Goal: Information Seeking & Learning: Learn about a topic

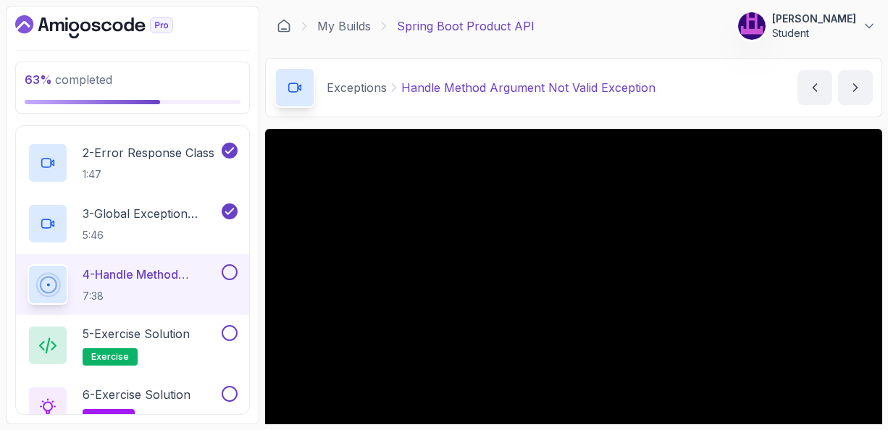
scroll to position [116, 0]
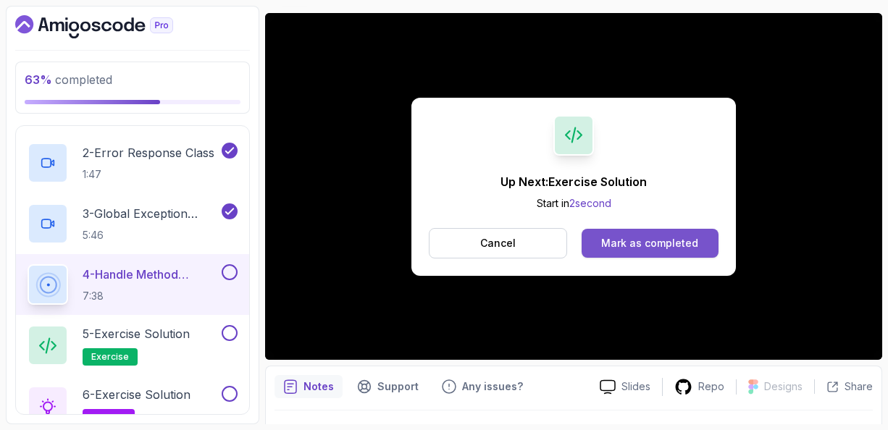
click at [623, 238] on div "Mark as completed" at bounding box center [649, 243] width 97 height 14
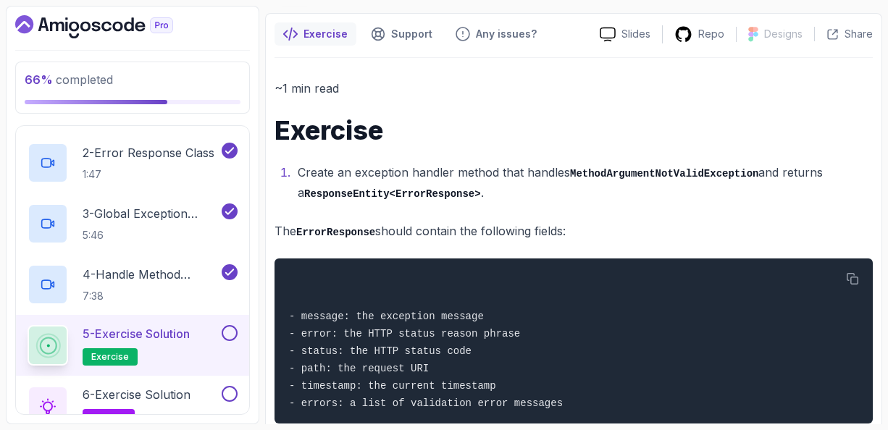
click at [669, 212] on div "~1 min read Exercise Create an exception handler method that handles MethodArgu…" at bounding box center [573, 297] width 598 height 439
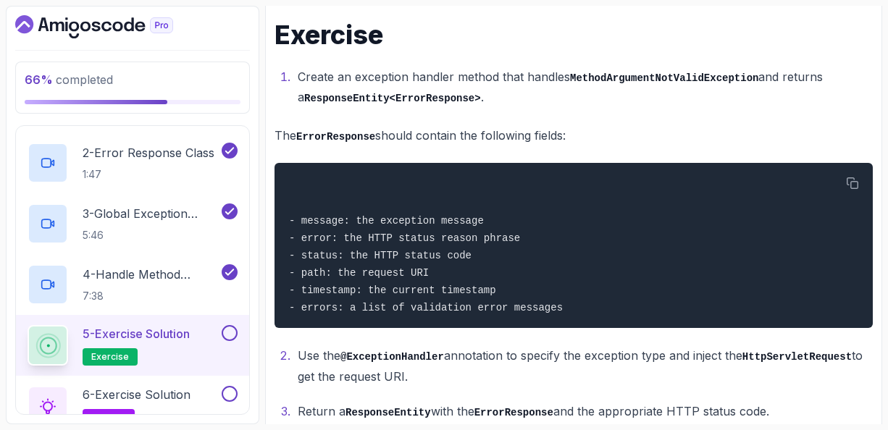
scroll to position [253, 0]
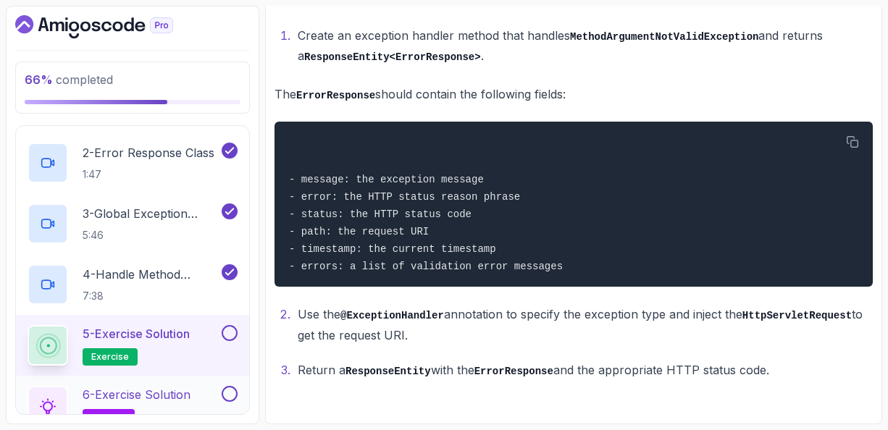
click at [161, 390] on p "6 - Exercise Solution" at bounding box center [137, 394] width 108 height 17
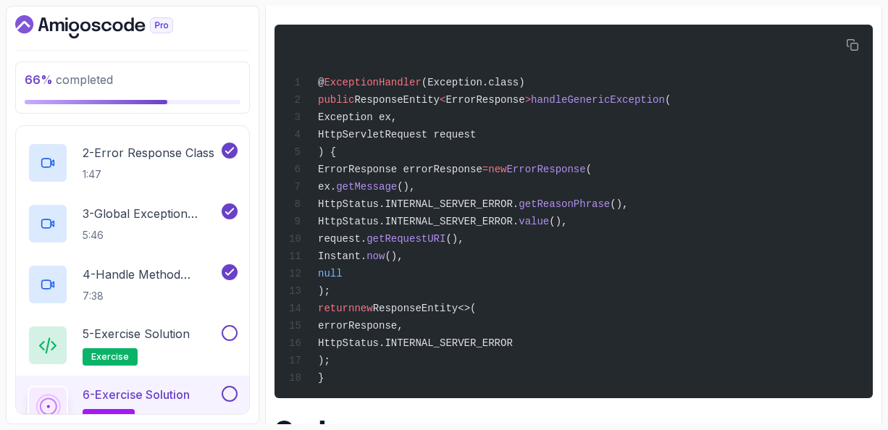
click at [877, 153] on div "Solution Support Any issues? Slides Repo Designs Design not available Share ~1 …" at bounding box center [573, 193] width 617 height 637
click at [555, 414] on div "~1 min read Solution @ ExceptionHandler (Exception.class) public ResponseEntity…" at bounding box center [573, 212] width 598 height 542
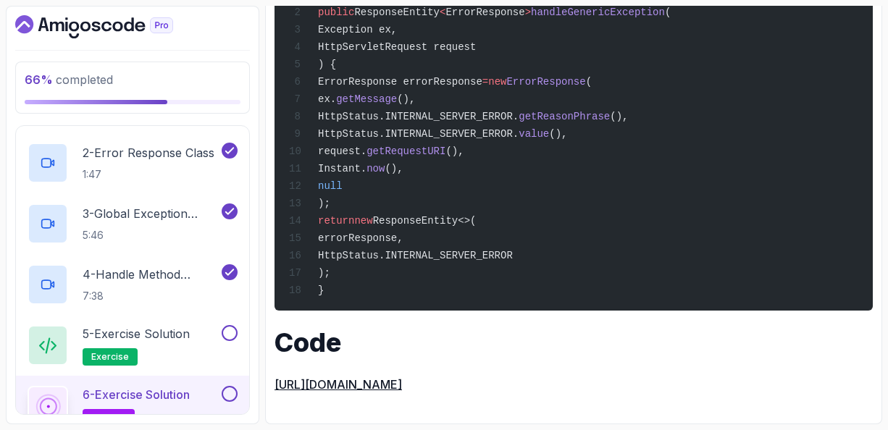
scroll to position [369, 0]
click at [157, 392] on p "6 - Exercise Solution" at bounding box center [136, 394] width 107 height 17
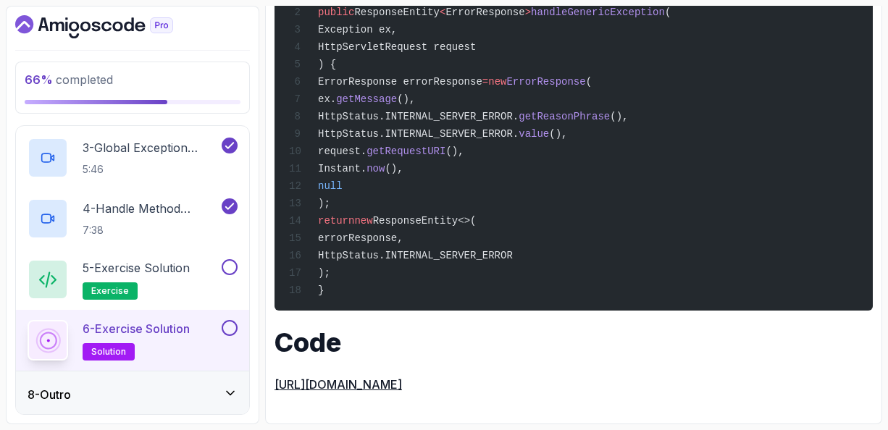
scroll to position [450, 0]
click at [232, 391] on icon at bounding box center [230, 393] width 7 height 4
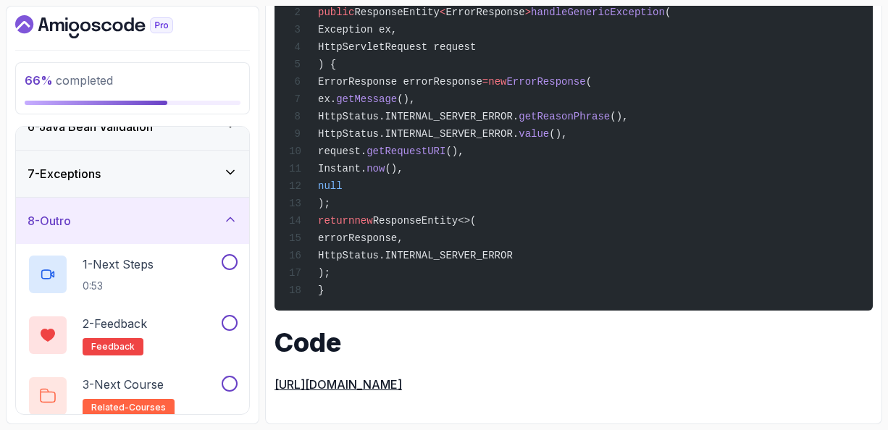
scroll to position [267, 0]
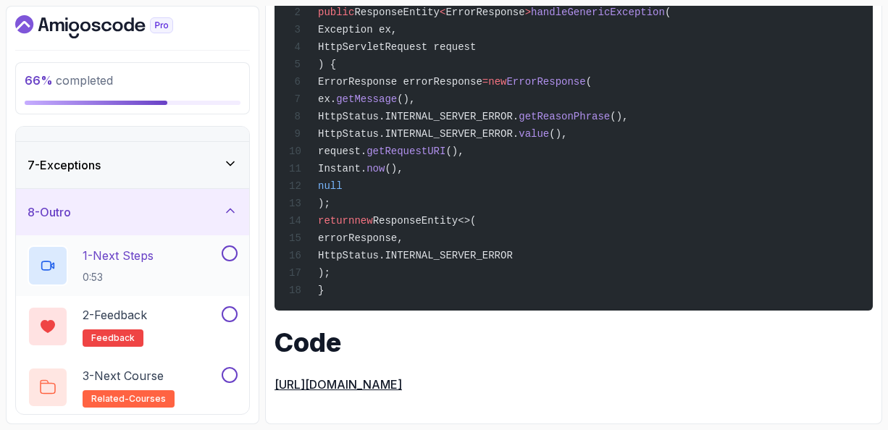
click at [116, 248] on p "1 - Next Steps" at bounding box center [118, 255] width 71 height 17
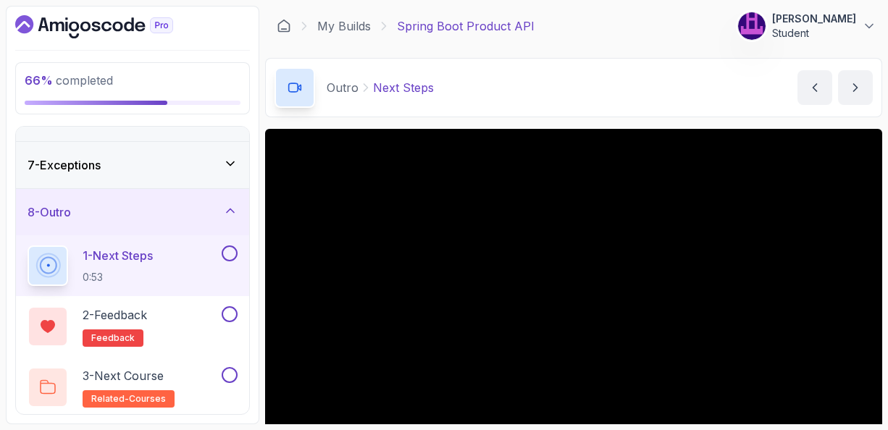
click at [625, 120] on main "My Builds Spring Boot Product API 306 Points [PERSON_NAME] Student 9 - Outro 66…" at bounding box center [573, 215] width 617 height 419
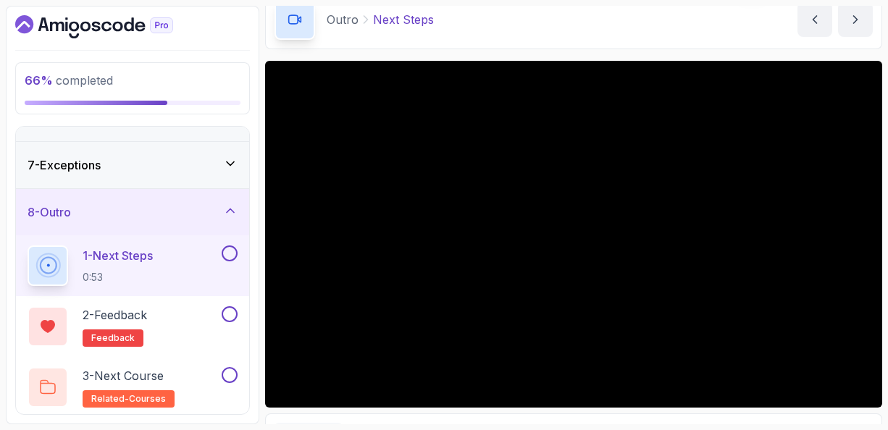
scroll to position [64, 0]
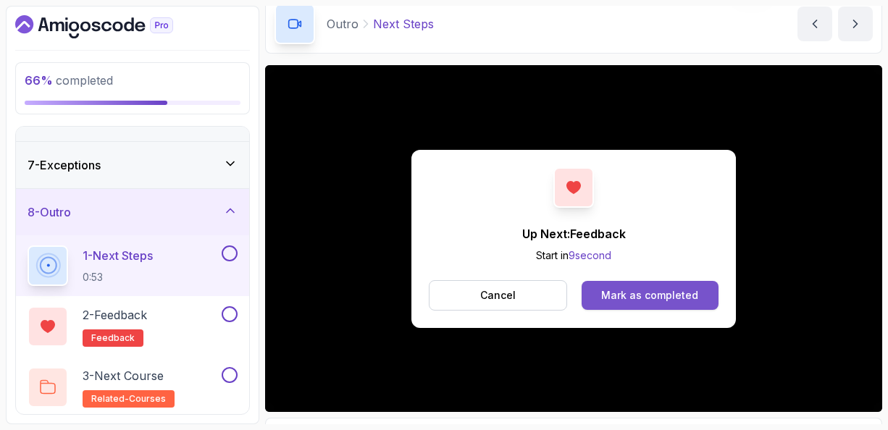
click at [655, 288] on div "Mark as completed" at bounding box center [649, 295] width 97 height 14
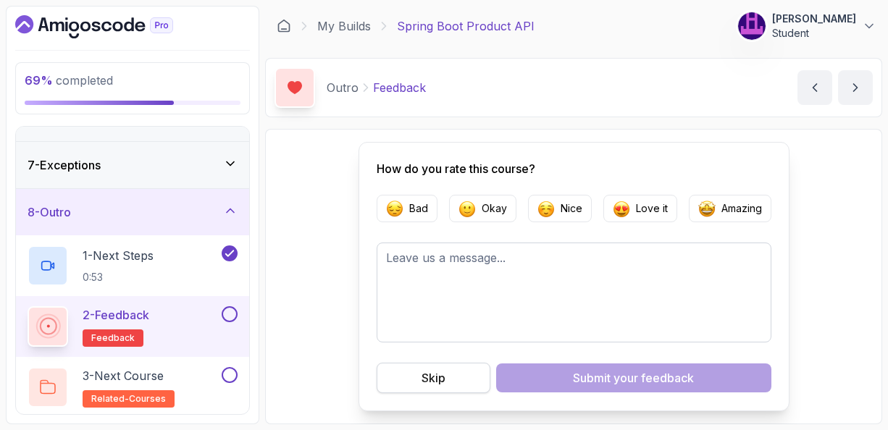
click at [440, 374] on div "Skip" at bounding box center [433, 377] width 24 height 17
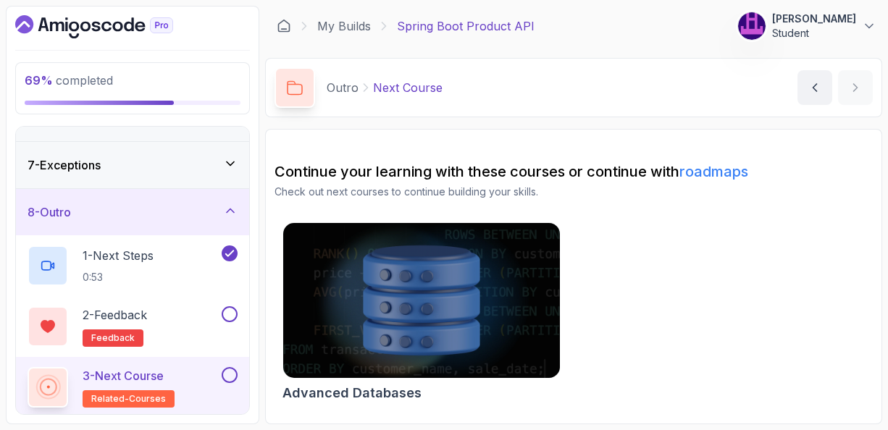
click at [424, 292] on img at bounding box center [421, 300] width 290 height 163
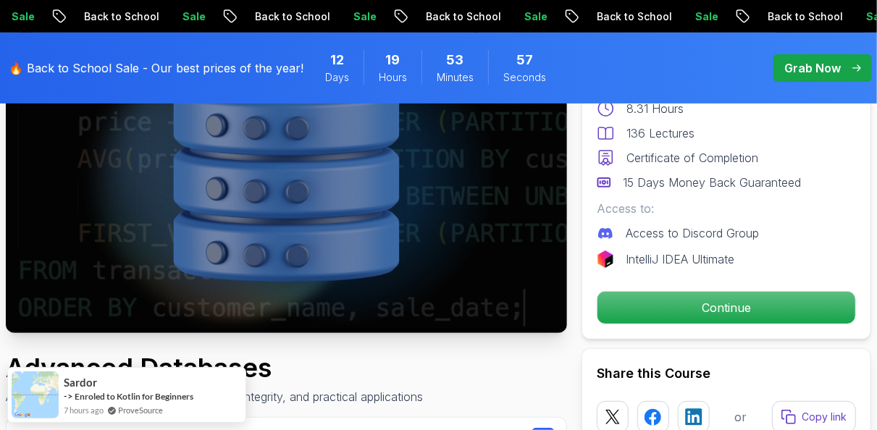
scroll to position [151, 0]
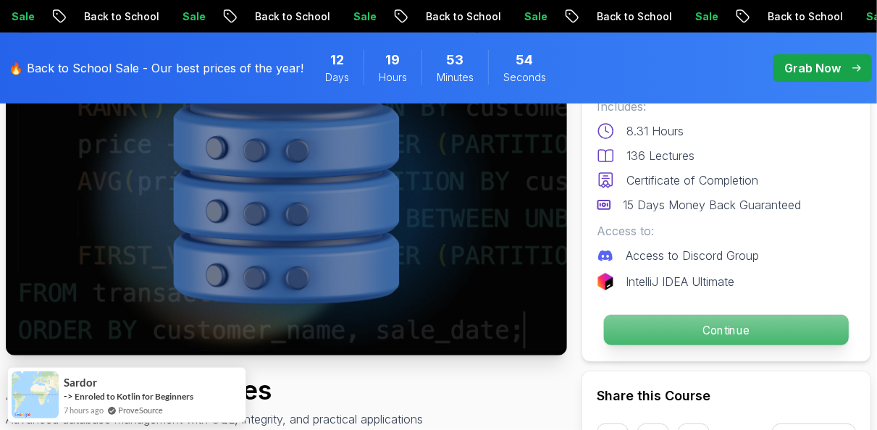
click at [707, 330] on p "Continue" at bounding box center [726, 330] width 245 height 30
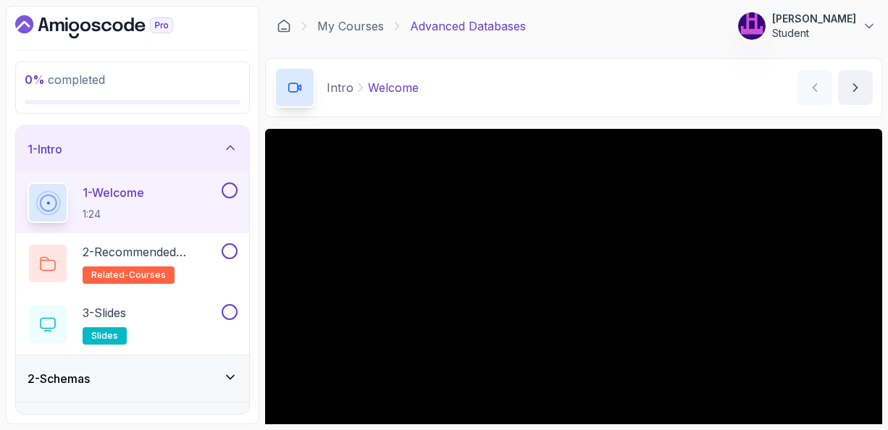
click at [661, 89] on div "Intro Welcome Welcome by nelson" at bounding box center [573, 87] width 617 height 59
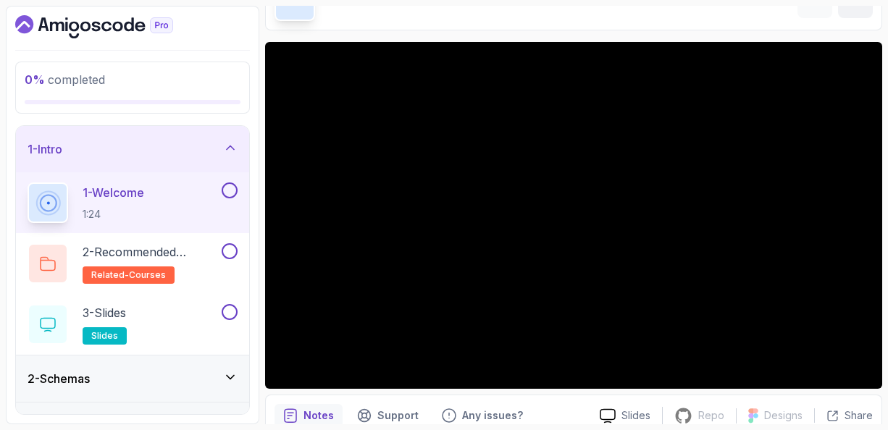
scroll to position [116, 0]
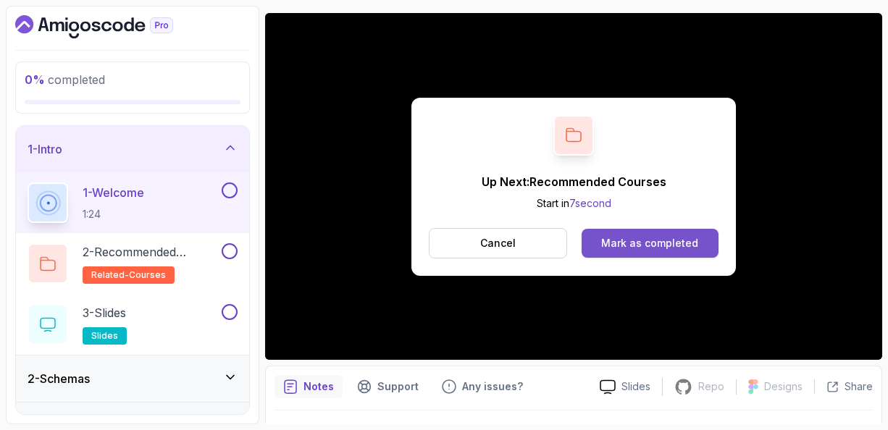
click at [676, 236] on div "Mark as completed" at bounding box center [649, 243] width 97 height 14
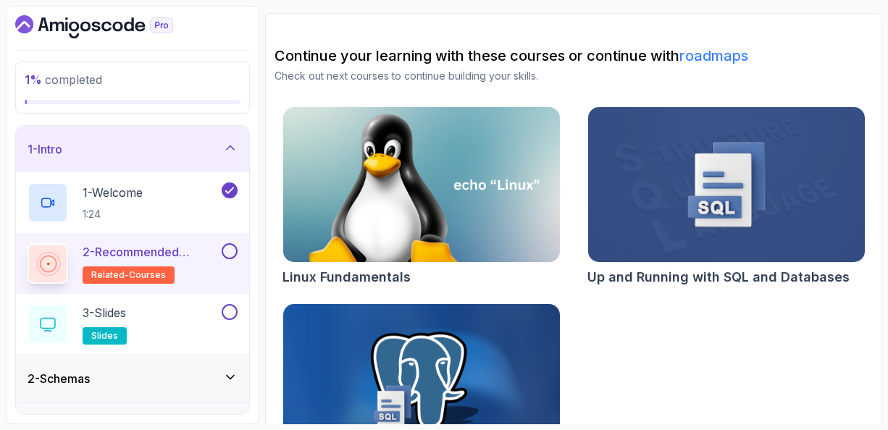
click at [195, 259] on p "2 - Recommended Courses" at bounding box center [151, 251] width 136 height 17
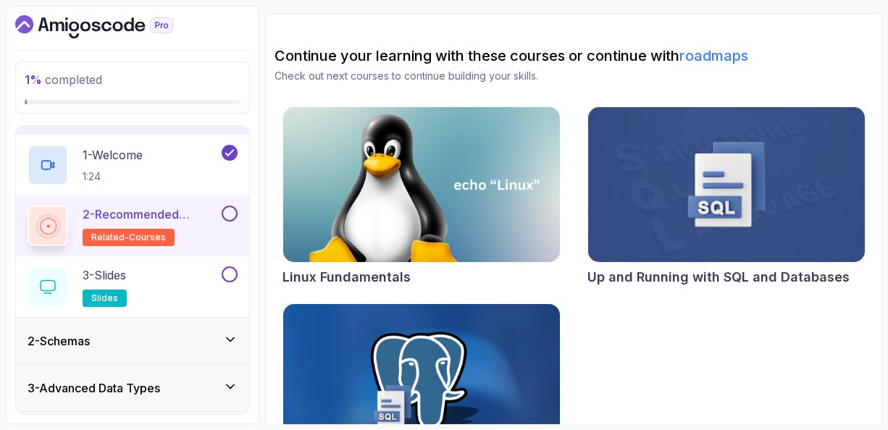
scroll to position [58, 0]
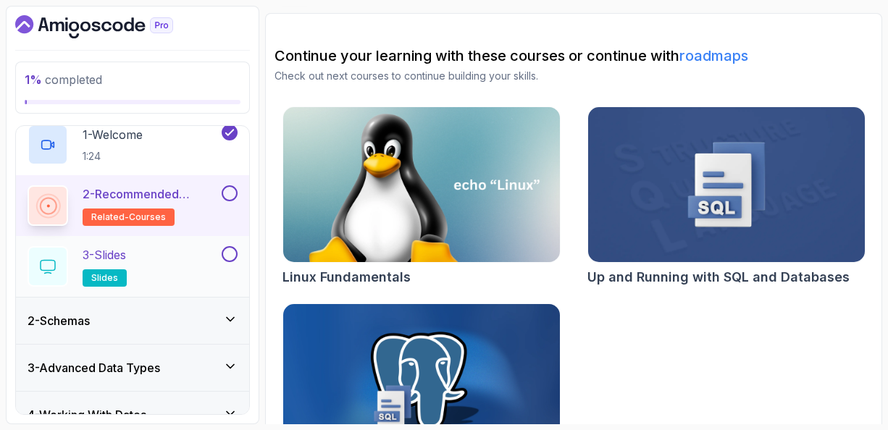
click at [126, 261] on p "3 - Slides" at bounding box center [104, 254] width 43 height 17
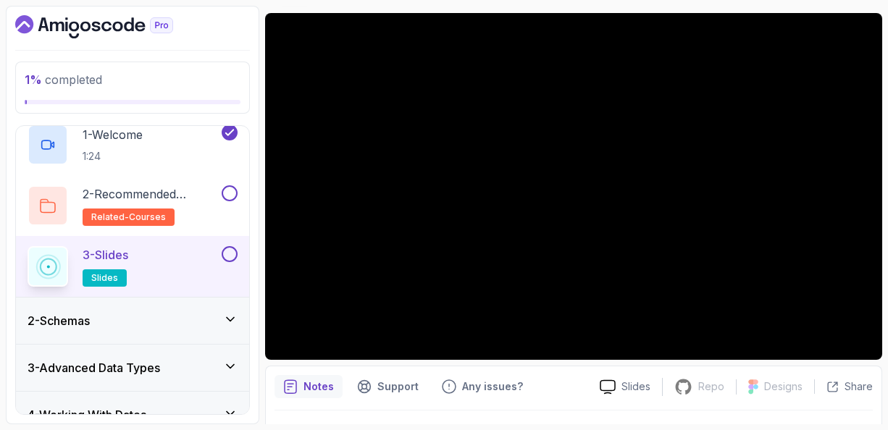
click at [231, 318] on icon at bounding box center [230, 319] width 14 height 14
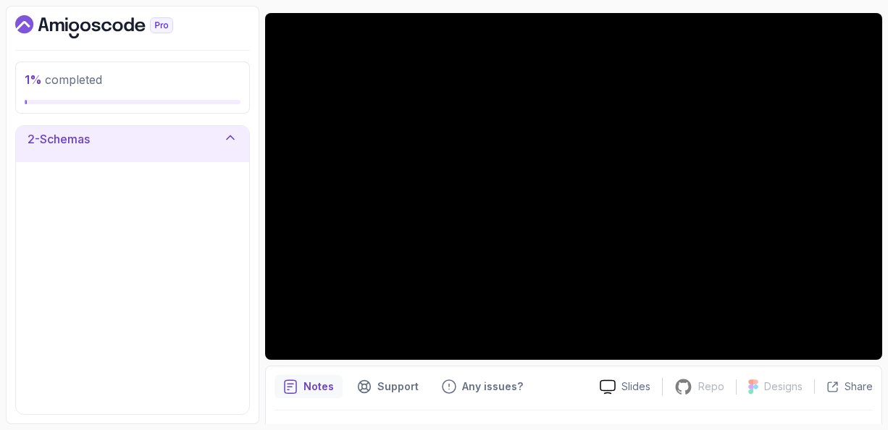
scroll to position [51, 0]
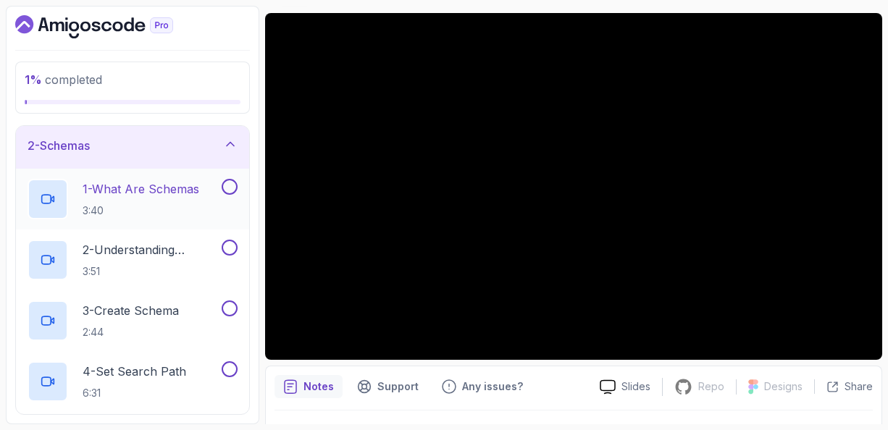
click at [171, 187] on p "1 - What Are Schemas" at bounding box center [141, 188] width 117 height 17
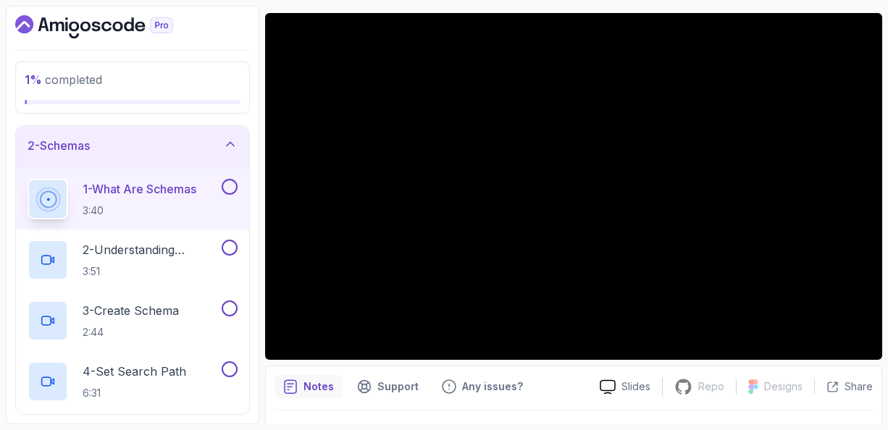
click at [127, 189] on p "1 - What Are Schemas" at bounding box center [140, 188] width 114 height 17
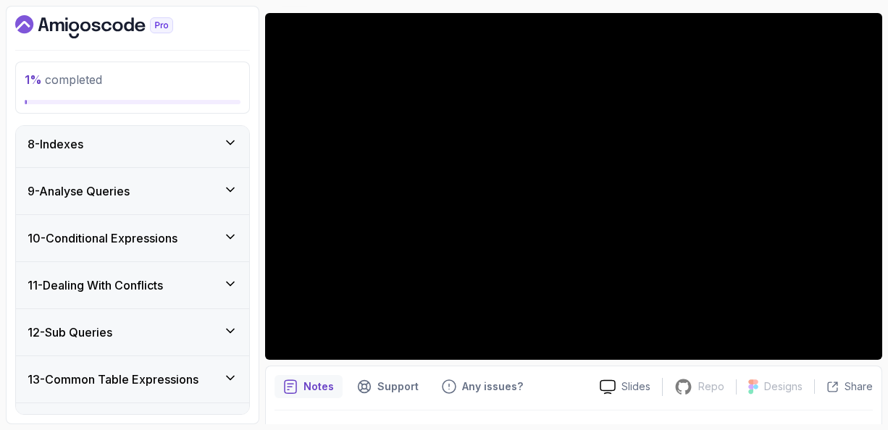
scroll to position [671, 0]
